Goal: Task Accomplishment & Management: Complete application form

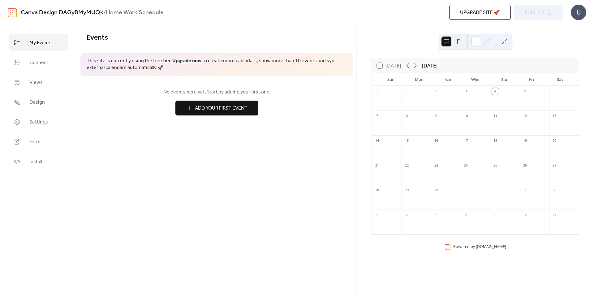
click at [385, 104] on div at bounding box center [387, 102] width 30 height 13
click at [193, 108] on button "Add Your First Event" at bounding box center [216, 107] width 83 height 15
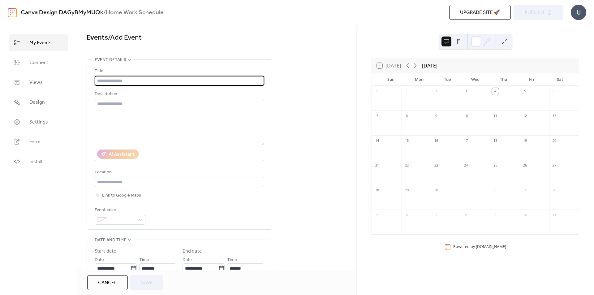
type input "*"
type input "**********"
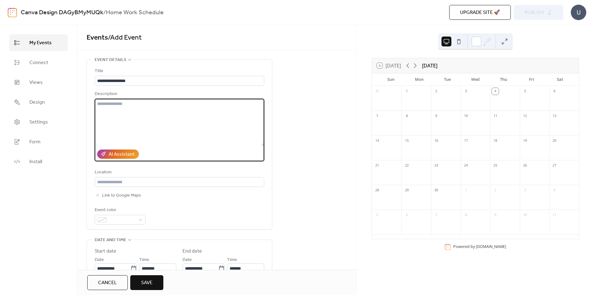
click at [152, 112] on textarea at bounding box center [179, 122] width 169 height 47
type textarea "**********"
drag, startPoint x: 284, startPoint y: 113, endPoint x: 284, endPoint y: 117, distance: 3.5
click at [284, 113] on div "**********" at bounding box center [216, 258] width 279 height 399
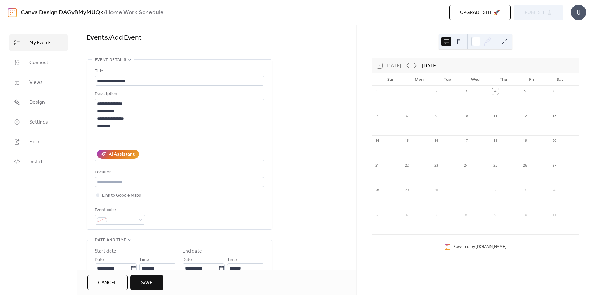
click at [248, 174] on div "Location" at bounding box center [179, 172] width 168 height 7
click at [241, 175] on div "Location" at bounding box center [179, 172] width 168 height 7
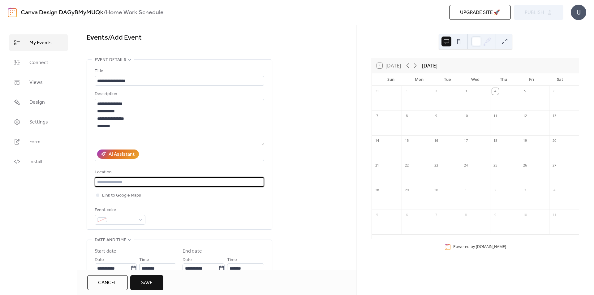
click at [242, 181] on input "text" at bounding box center [179, 182] width 169 height 10
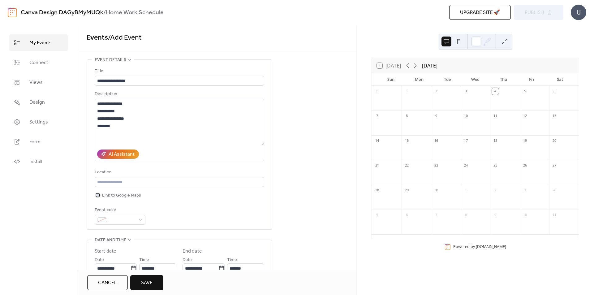
click at [120, 195] on span "Link to Google Maps" at bounding box center [121, 195] width 39 height 7
click at [121, 194] on span "Link to Google Maps" at bounding box center [121, 195] width 39 height 7
click at [116, 211] on div "Event color" at bounding box center [119, 209] width 49 height 7
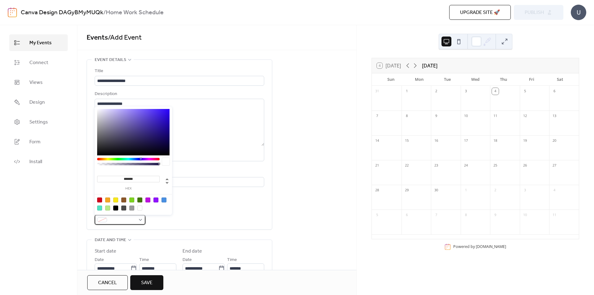
click at [118, 218] on span at bounding box center [122, 219] width 26 height 7
click at [156, 200] on div at bounding box center [155, 199] width 5 height 5
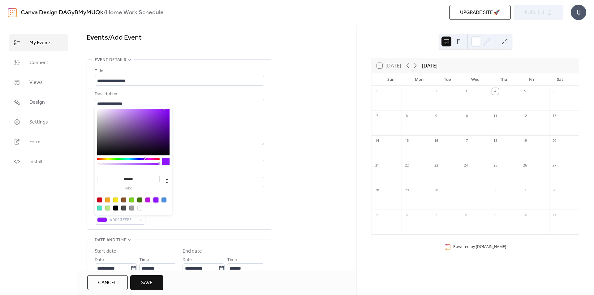
click at [100, 208] on div at bounding box center [99, 207] width 5 height 5
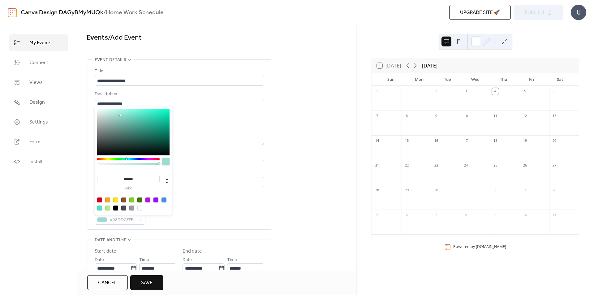
type input "*******"
drag, startPoint x: 143, startPoint y: 114, endPoint x: 117, endPoint y: 115, distance: 26.0
click at [117, 115] on div at bounding box center [117, 114] width 1 height 1
click at [250, 205] on div "**********" at bounding box center [179, 145] width 169 height 157
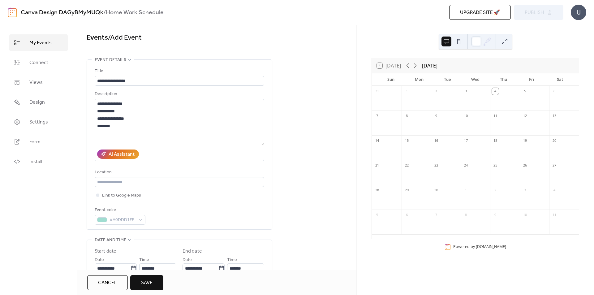
click at [250, 205] on div "**********" at bounding box center [179, 145] width 169 height 157
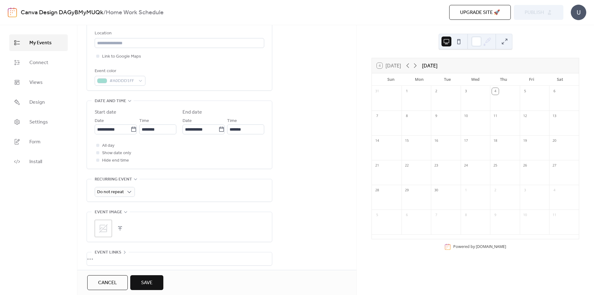
scroll to position [155, 0]
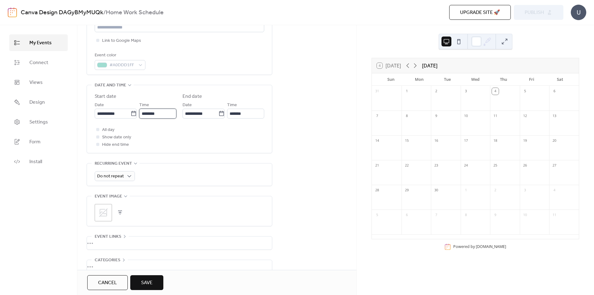
click at [145, 112] on input "********" at bounding box center [157, 114] width 37 height 10
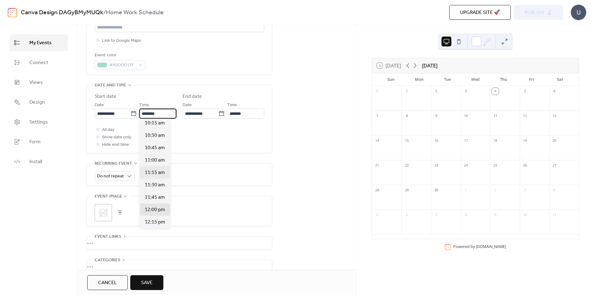
scroll to position [470, 0]
click at [156, 141] on span "9:45 am" at bounding box center [153, 138] width 17 height 7
type input "*******"
type input "********"
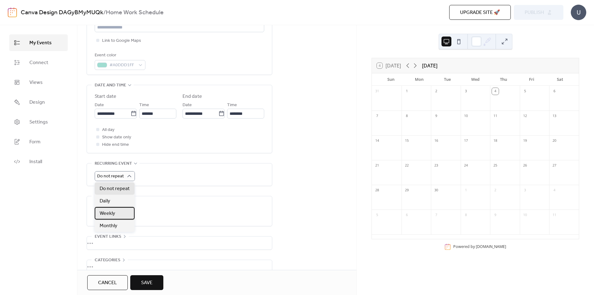
click at [121, 218] on div "Weekly" at bounding box center [115, 213] width 40 height 12
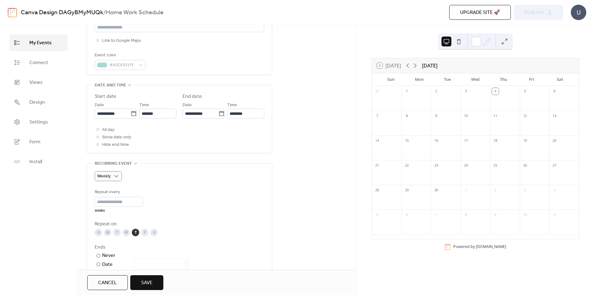
click at [176, 182] on div "Weekly Repeat every * weeks Repeat on S M T W T F S Ends ​ Never ​ Date Exclude…" at bounding box center [179, 234] width 169 height 126
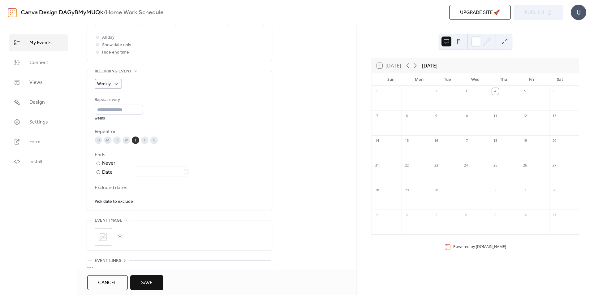
scroll to position [247, 0]
click at [114, 141] on div "T" at bounding box center [116, 139] width 7 height 7
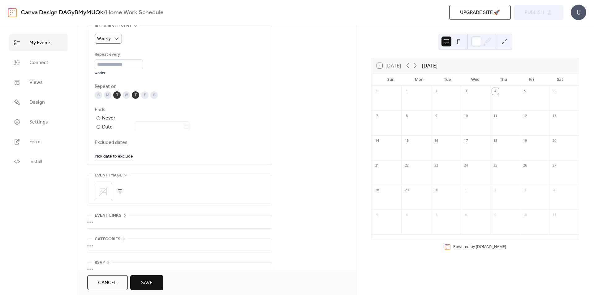
scroll to position [306, 0]
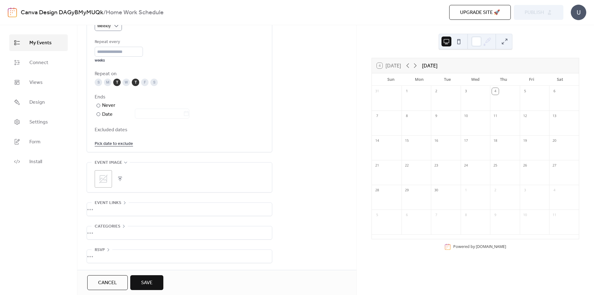
click at [109, 172] on div ";" at bounding box center [103, 178] width 17 height 17
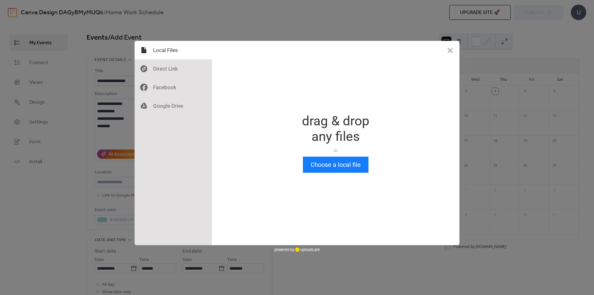
scroll to position [0, 0]
click at [318, 162] on button "Choose a local file" at bounding box center [336, 164] width 66 height 16
click at [449, 50] on button "Close" at bounding box center [450, 50] width 19 height 19
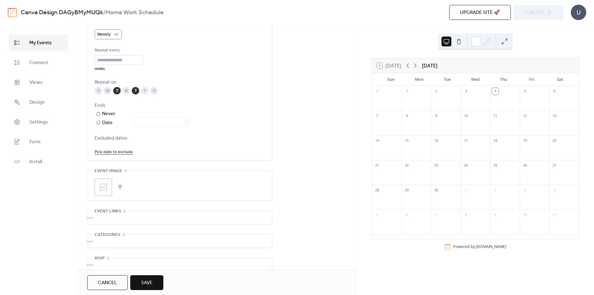
scroll to position [306, 0]
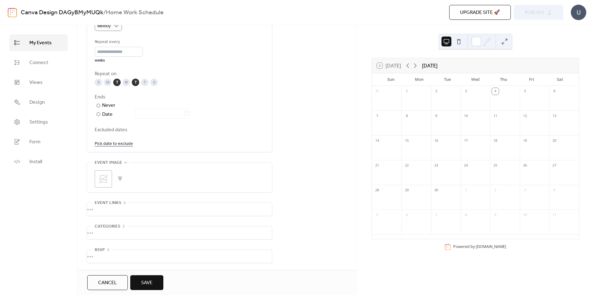
click at [108, 181] on icon at bounding box center [103, 179] width 10 height 10
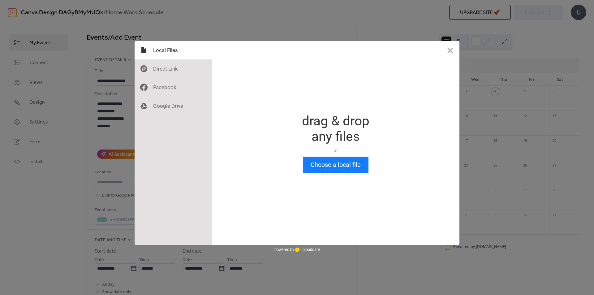
scroll to position [0, 0]
click at [307, 159] on button "Choose a local file" at bounding box center [336, 164] width 66 height 16
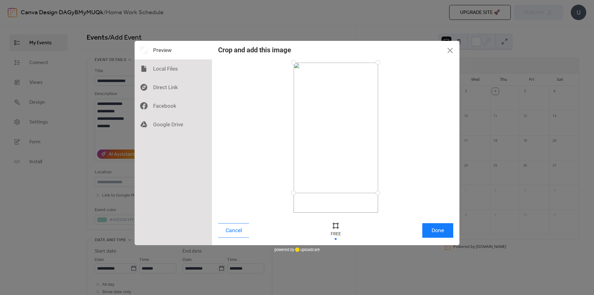
drag, startPoint x: 378, startPoint y: 212, endPoint x: 391, endPoint y: 190, distance: 25.1
click at [391, 190] on div at bounding box center [335, 137] width 235 height 150
drag, startPoint x: 378, startPoint y: 62, endPoint x: 383, endPoint y: 81, distance: 19.3
click at [383, 81] on div at bounding box center [377, 81] width 11 height 11
click at [444, 234] on button "Done" at bounding box center [437, 230] width 31 height 15
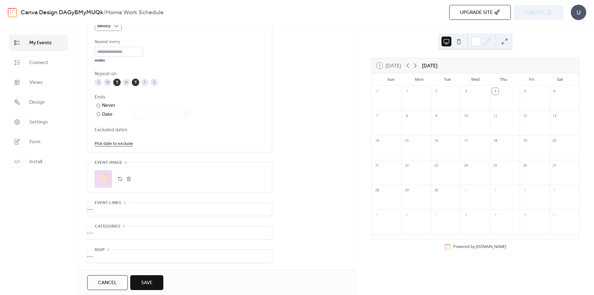
scroll to position [306, 0]
click at [169, 203] on div "•••" at bounding box center [179, 209] width 185 height 13
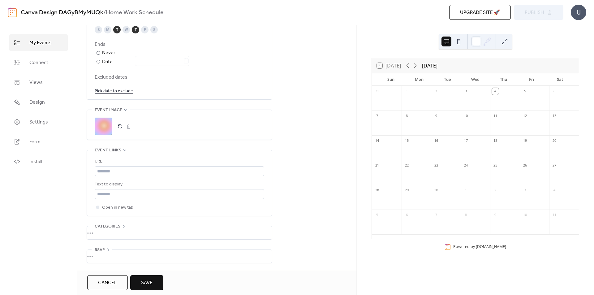
scroll to position [358, 0]
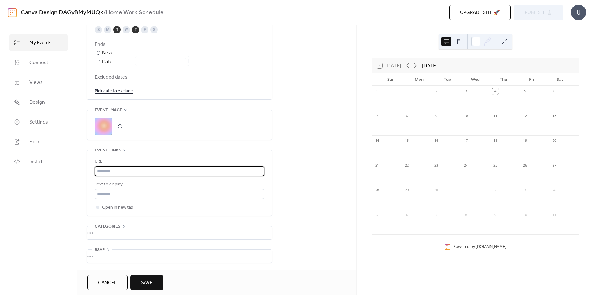
click at [152, 169] on input "text" at bounding box center [179, 171] width 169 height 10
paste input "**********"
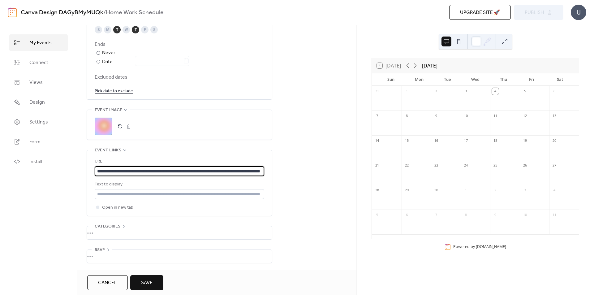
scroll to position [0, 50]
type input "**********"
click at [235, 187] on div "Text to display" at bounding box center [179, 190] width 169 height 18
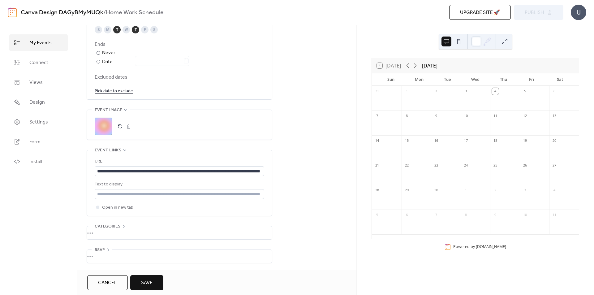
click at [235, 187] on div "Text to display" at bounding box center [179, 190] width 169 height 18
click at [235, 188] on div "Text to display" at bounding box center [179, 190] width 169 height 18
click at [237, 194] on input "text" at bounding box center [179, 194] width 169 height 10
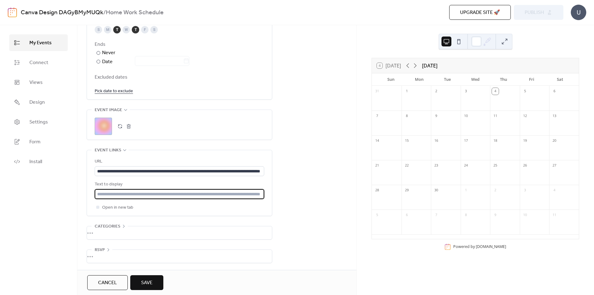
click at [237, 194] on input "text" at bounding box center [179, 194] width 169 height 10
click at [238, 194] on input "text" at bounding box center [179, 194] width 169 height 10
click at [238, 193] on input "text" at bounding box center [179, 194] width 169 height 10
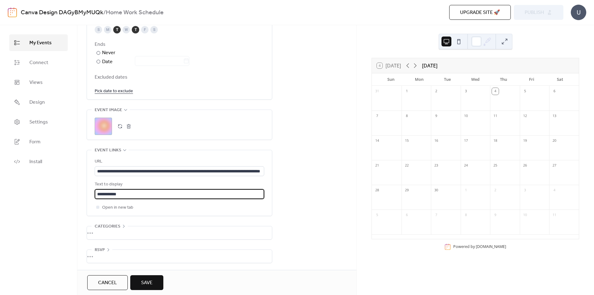
type input "**********"
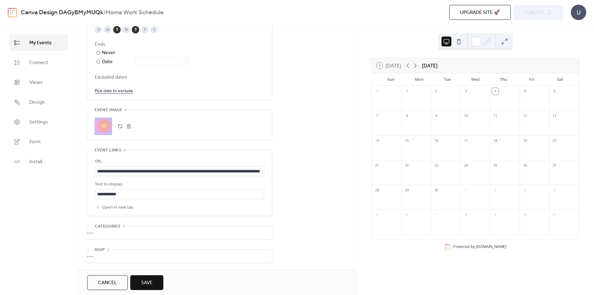
click at [162, 232] on div "•••" at bounding box center [179, 232] width 185 height 13
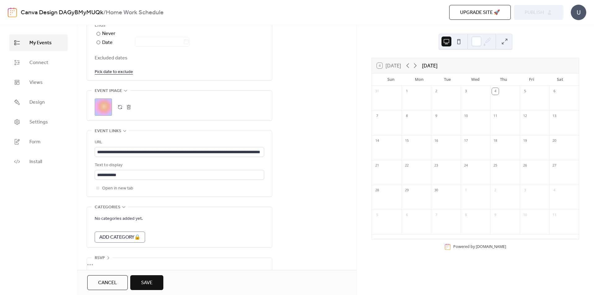
scroll to position [386, 0]
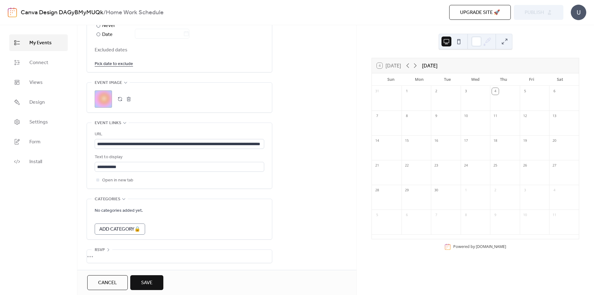
click at [152, 280] on span "Save" at bounding box center [146, 282] width 11 height 7
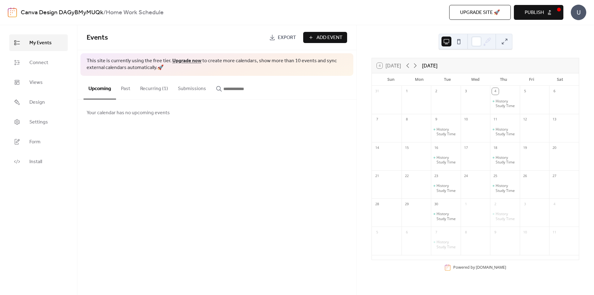
click at [538, 11] on span "Publish" at bounding box center [533, 12] width 19 height 7
drag, startPoint x: 149, startPoint y: 93, endPoint x: 156, endPoint y: 86, distance: 9.9
click at [153, 89] on button "Recurring (1)" at bounding box center [154, 87] width 38 height 23
